Goal: Browse casually

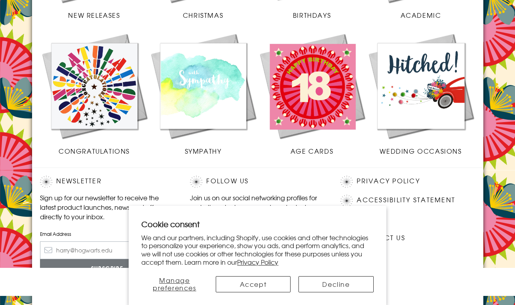
scroll to position [370, 0]
